Goal: Transaction & Acquisition: Book appointment/travel/reservation

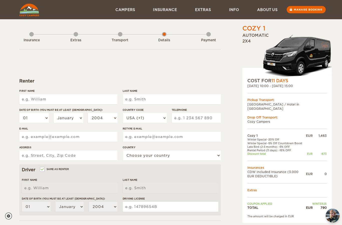
click at [71, 103] on input "First Name" at bounding box center [68, 99] width 98 height 10
type input "Emma"
type input "H"
click at [104, 122] on select "2004 2003 2002 2001 2000 1999 1998 1997 1996 1995 1994 1993 1992 1991 1990 1989…" at bounding box center [103, 118] width 30 height 10
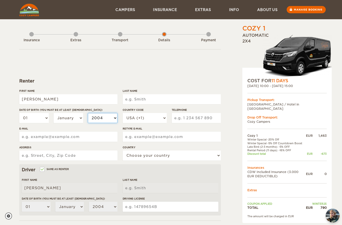
select select "2002"
click at [39, 121] on select "01 02 03 04 05 06 07 08 09 10 11 12 13 14 15 16 17 18 19 20 21 22 23 24 25 26 2…" at bounding box center [34, 118] width 30 height 10
select select "14"
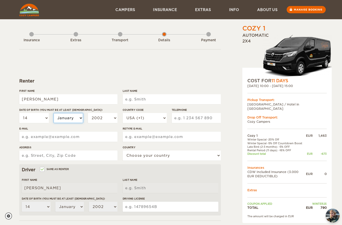
click at [69, 120] on select "January February March April May June July August September October November De…" at bounding box center [69, 118] width 30 height 10
click at [72, 121] on select "January February March April May June July August September October November De…" at bounding box center [69, 118] width 30 height 10
select select "07"
click at [75, 99] on input "Emma" at bounding box center [68, 99] width 98 height 10
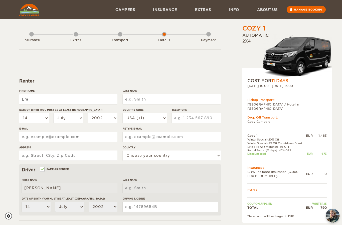
type input "E"
type input "Tommy"
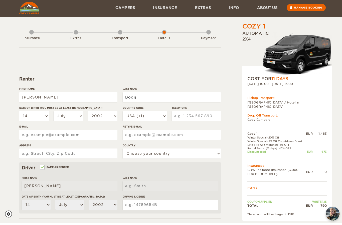
type input "Booij"
click at [159, 113] on select "USA (+1) UK (+44) Germany (+49) Algeria (+213) Andorra (+376) Angola (+244) Ang…" at bounding box center [145, 118] width 44 height 10
type input "Booij"
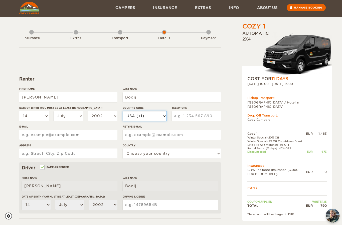
select select "31"
click at [201, 117] on input "Telephone" at bounding box center [196, 116] width 49 height 10
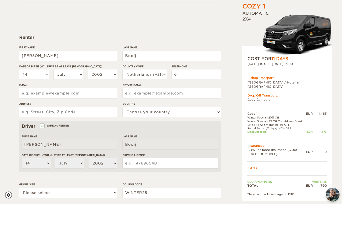
scroll to position [25, 0]
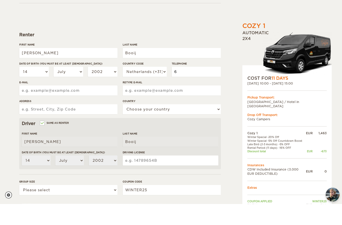
type input "6"
click at [85, 69] on input "Tommy" at bounding box center [68, 74] width 98 height 10
type input "T"
type input "Emma"
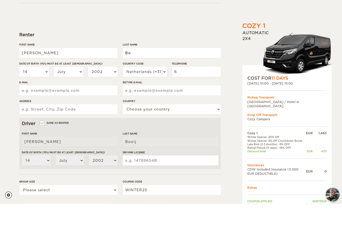
type input "B"
type input "Headley"
click at [39, 88] on select "01 02 03 04 05 06 07 08 09 10 11 12 13 14 15 16 17 18 19 20 21 22 23 24 25 26 2…" at bounding box center [34, 93] width 30 height 10
type input "Headley"
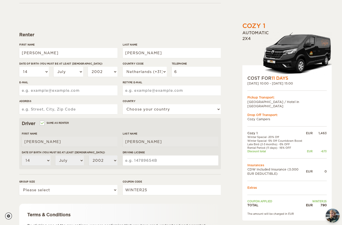
click at [78, 71] on select "January February March April May June July August September October November De…" at bounding box center [69, 72] width 30 height 10
click at [80, 70] on select "January February March April May June July August September October November De…" at bounding box center [69, 72] width 30 height 10
select select "10"
click at [113, 69] on select "2004 2003 2002 2001 2000 1999 1998 1997 1996 1995 1994 1993 1992 1991 1990 1989…" at bounding box center [103, 72] width 30 height 10
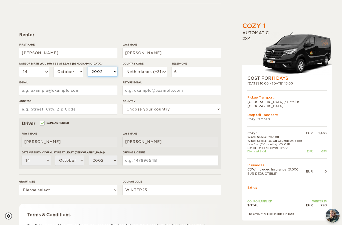
click at [109, 70] on select "2004 2003 2002 2001 2000 1999 1998 1997 1996 1995 1994 1993 1992 1991 1990 1989…" at bounding box center [103, 72] width 30 height 10
select select "1994"
click at [184, 70] on input "6" at bounding box center [196, 72] width 49 height 10
type input "628448465"
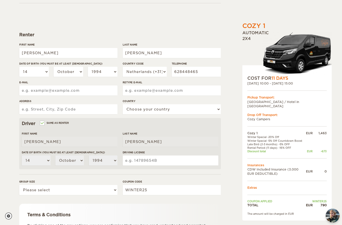
click at [92, 90] on input "E-mail" at bounding box center [68, 91] width 98 height 10
type input "ebheadley94@gmail.com"
type input "Ceintuurbaan 165-2"
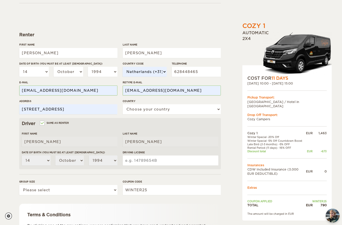
select select "145"
click at [43, 122] on input "Same as renter" at bounding box center [41, 123] width 3 height 3
checkbox input "false"
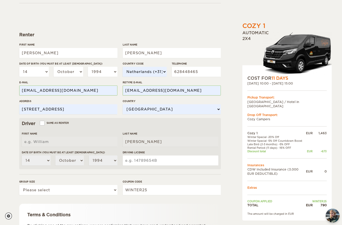
select select
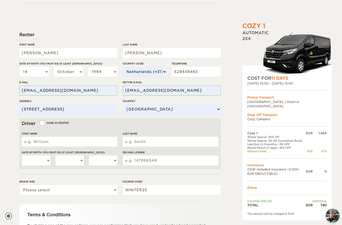
click at [70, 139] on input "First Name" at bounding box center [70, 142] width 96 height 10
type input "Tommy"
type input "Booij"
click at [24, 162] on select "01 02 03 04 05 06 07 08 09 10 11 12 13 14 15 16 17 18 19 20 21 22 23 24 25 26 2…" at bounding box center [36, 161] width 29 height 10
select select "14"
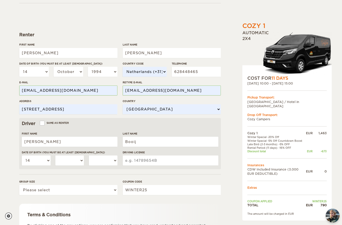
click at [72, 160] on select "January February March April May June July August September October November De…" at bounding box center [69, 161] width 29 height 10
select select "07"
click at [102, 160] on select "2004 2003 2002 2001 2000 1999 1998 1997 1996 1995 1994 1993 1992 1991 1990 1989…" at bounding box center [103, 161] width 29 height 10
click at [106, 159] on select "2004 2003 2002 2001 2000 1999 1998 1997 1996 1995 1994 1993 1992 1991 1990 1989…" at bounding box center [103, 161] width 29 height 10
select select "2002"
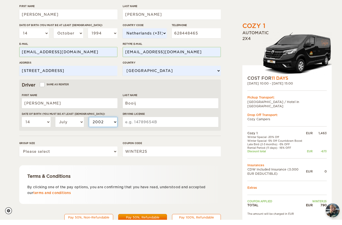
scroll to position [80, 0]
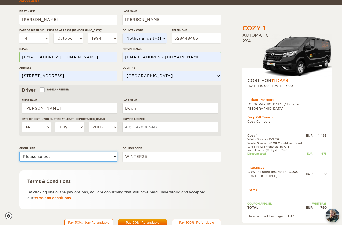
click at [106, 156] on select "Please select 1 2" at bounding box center [68, 157] width 98 height 10
select select "2"
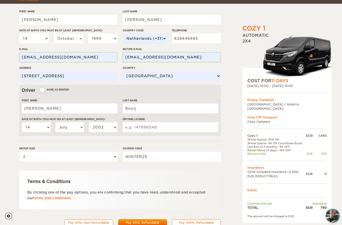
click at [202, 223] on div "Pay 100%, Refundable" at bounding box center [196, 223] width 42 height 4
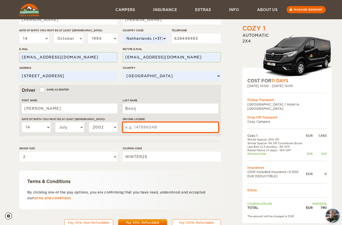
click at [191, 128] on input "Driving License" at bounding box center [171, 127] width 96 height 10
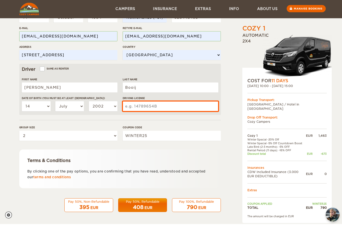
scroll to position [92, 0]
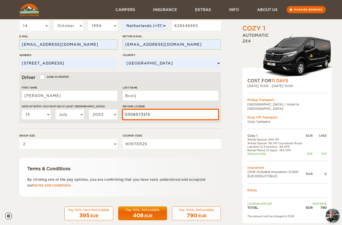
type input "5306573215"
click at [196, 158] on div "Terms & Conditions By clicking one of the pay options, you are confirming that …" at bounding box center [119, 177] width 201 height 39
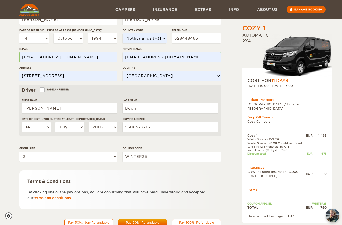
scroll to position [100, 0]
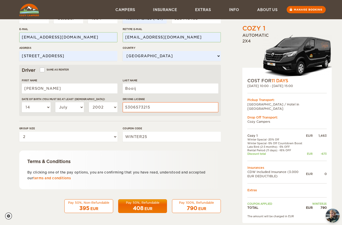
click at [207, 205] on div "790 EUR" at bounding box center [196, 208] width 42 height 7
click at [202, 205] on div "790 EUR" at bounding box center [196, 208] width 42 height 7
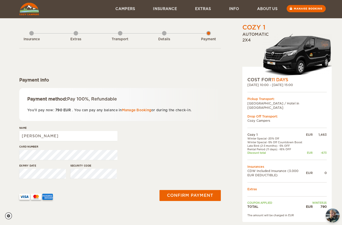
scroll to position [1, 0]
click at [196, 194] on button "Confirm payment" at bounding box center [189, 195] width 63 height 11
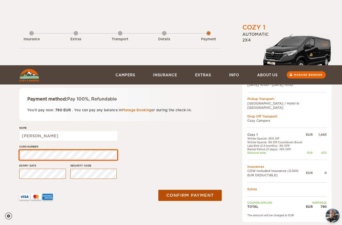
scroll to position [85, 0]
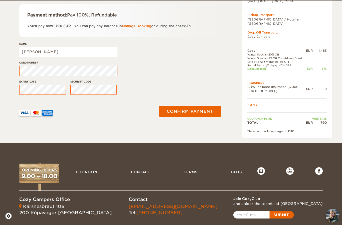
click at [141, 130] on div "Insurance Extras Transport Details Payment Payment info Payment method: Pay 100…" at bounding box center [119, 38] width 201 height 199
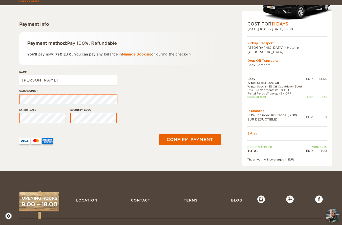
scroll to position [66, 0]
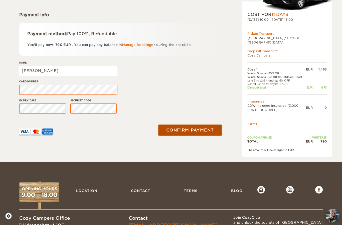
click at [208, 132] on button "Confirm payment" at bounding box center [190, 130] width 64 height 11
